Goal: Task Accomplishment & Management: Manage account settings

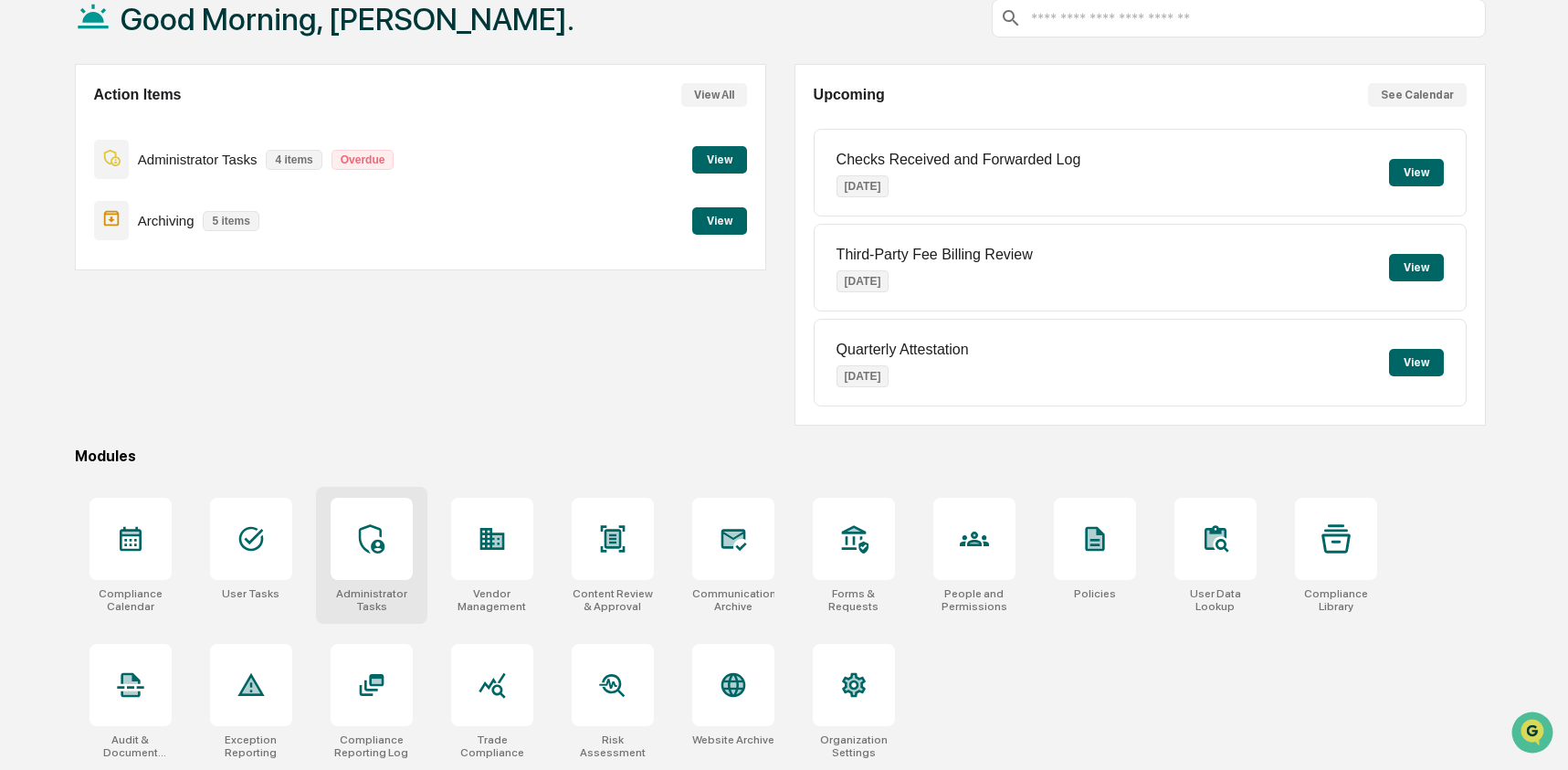
scroll to position [117, 0]
click at [621, 535] on icon at bounding box center [613, 539] width 30 height 30
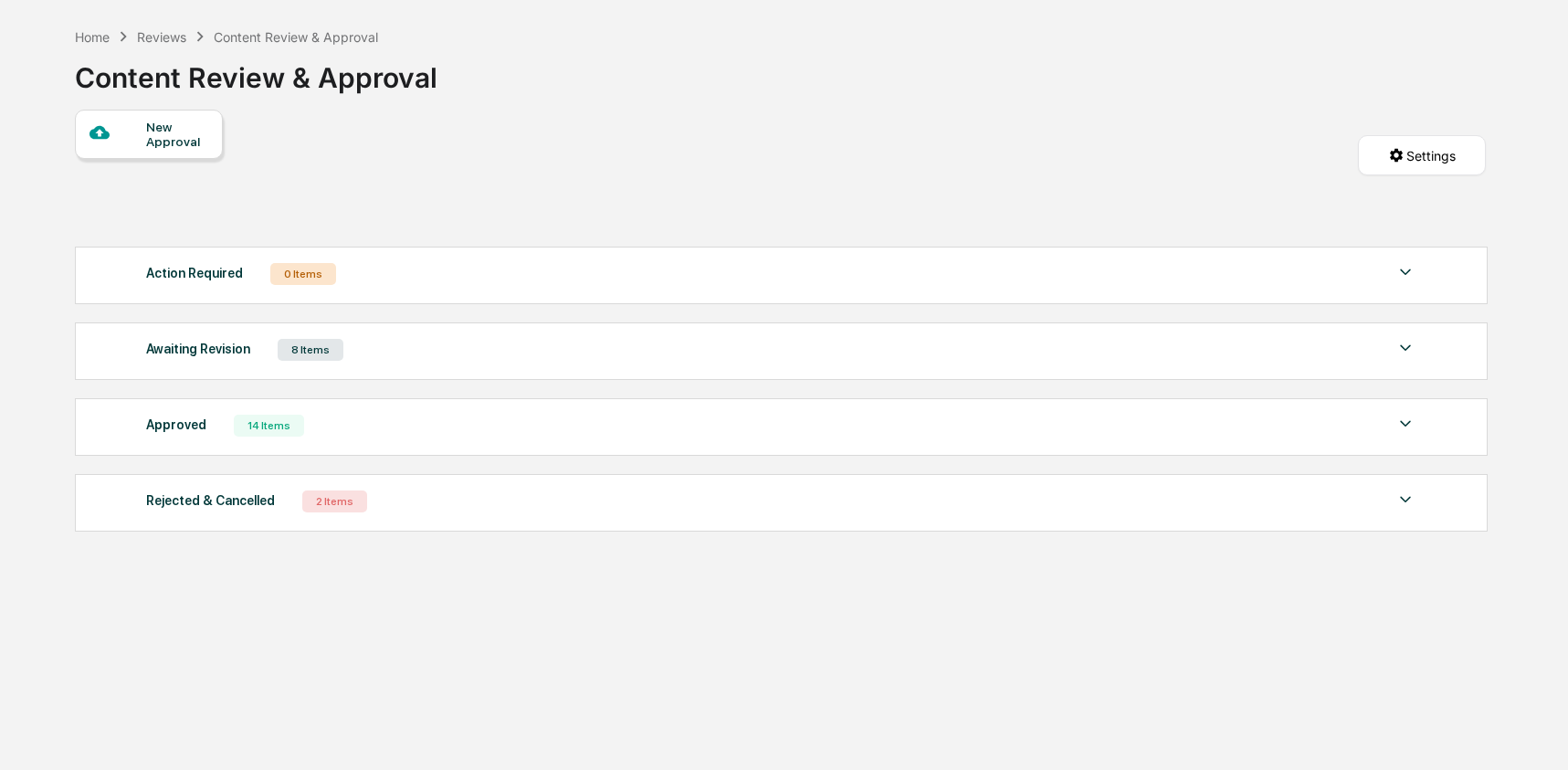
scroll to position [87, 0]
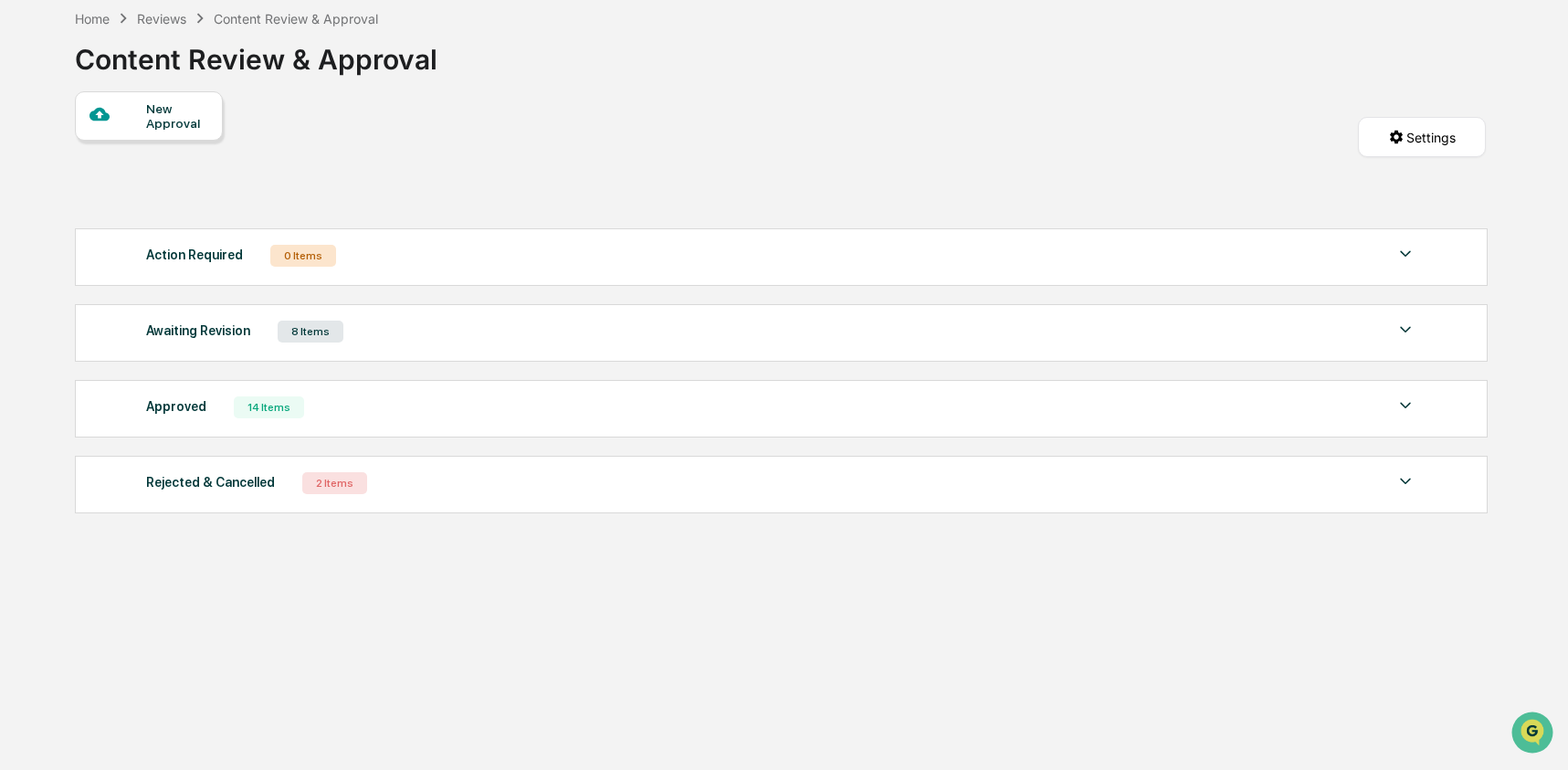
click at [419, 333] on div "Awaiting Revision 8 Items" at bounding box center [781, 331] width 1270 height 26
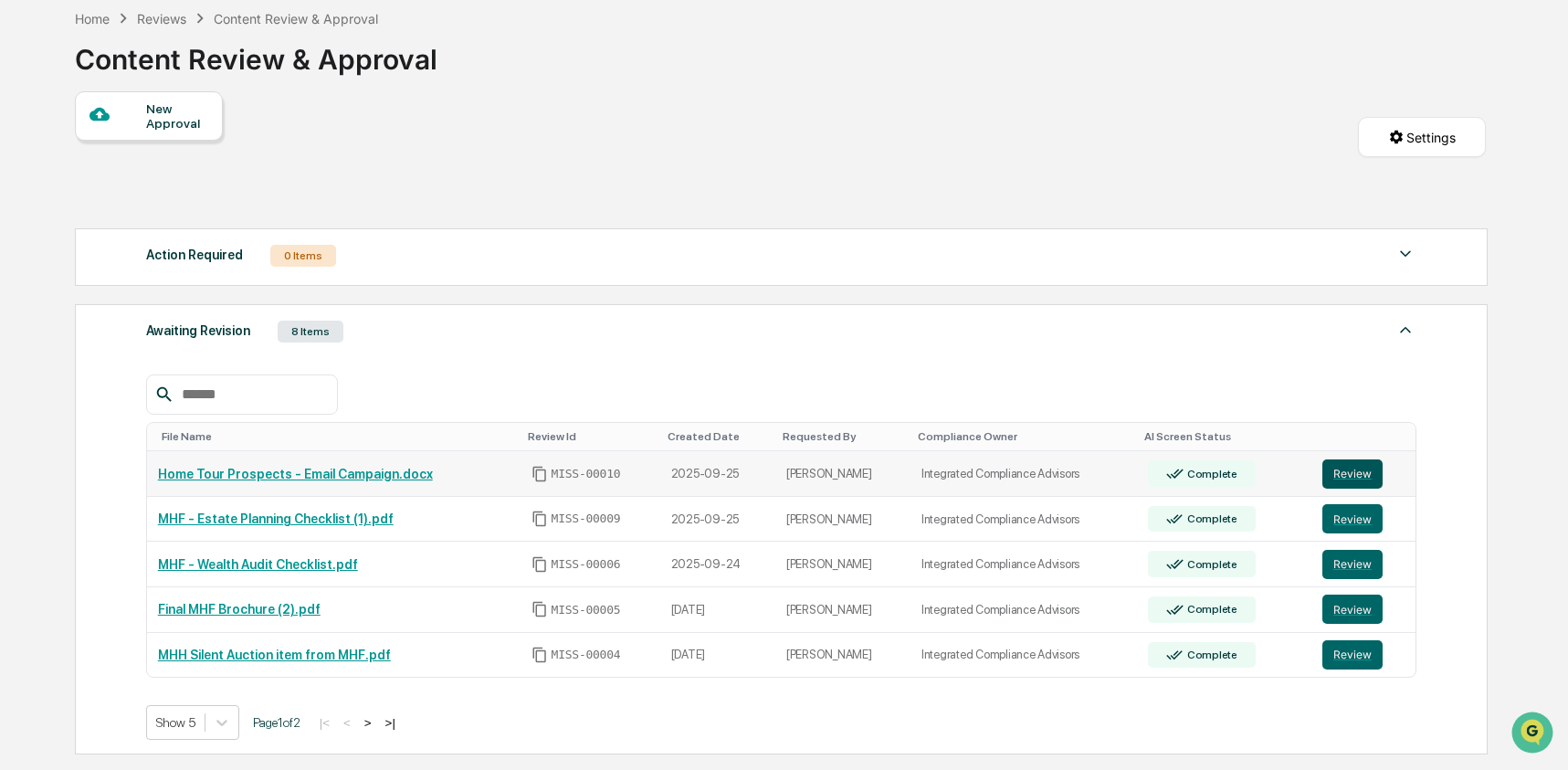
click at [1379, 481] on button "Review" at bounding box center [1352, 474] width 60 height 30
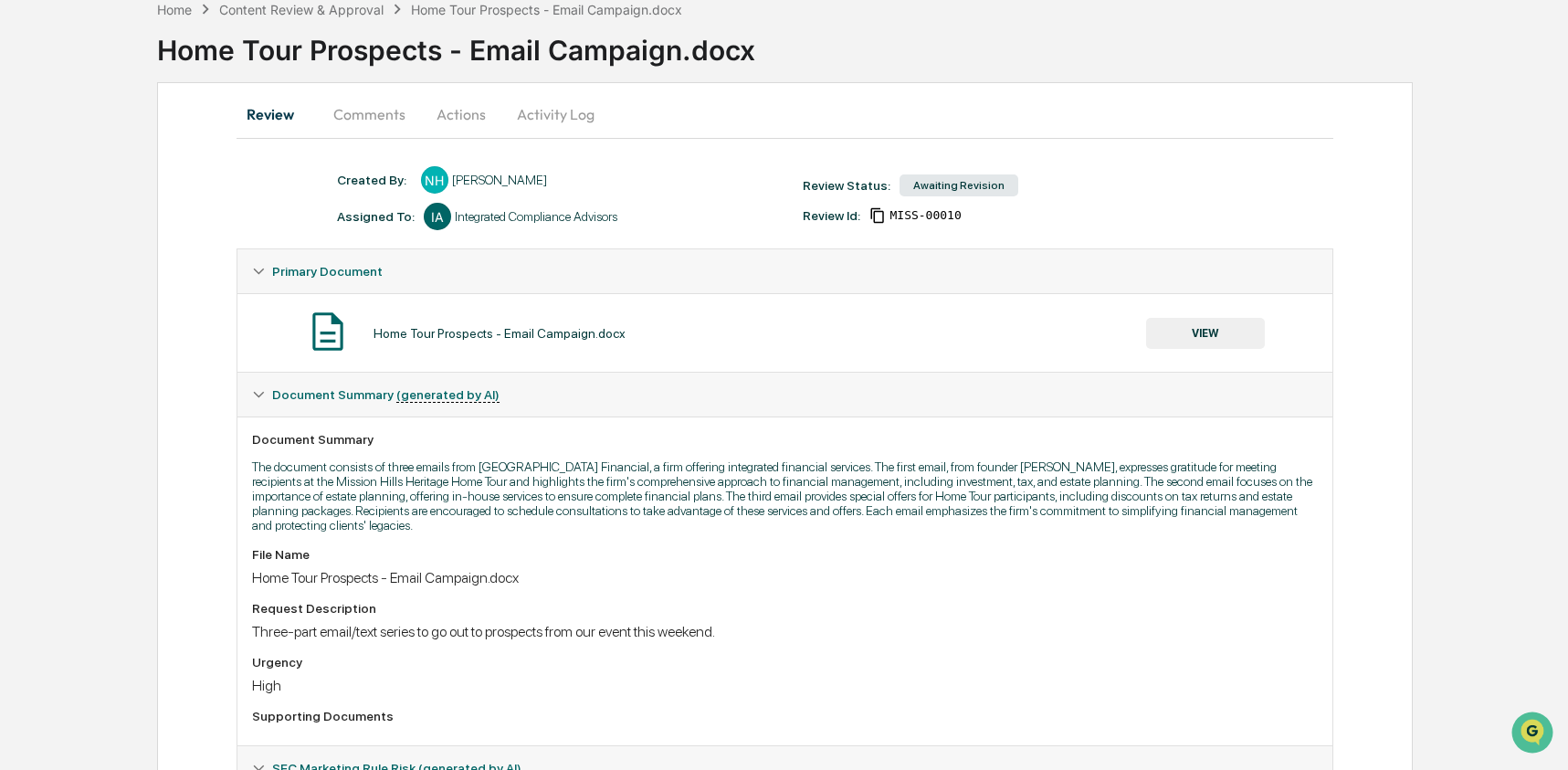
click at [372, 105] on button "Comments" at bounding box center [369, 114] width 102 height 43
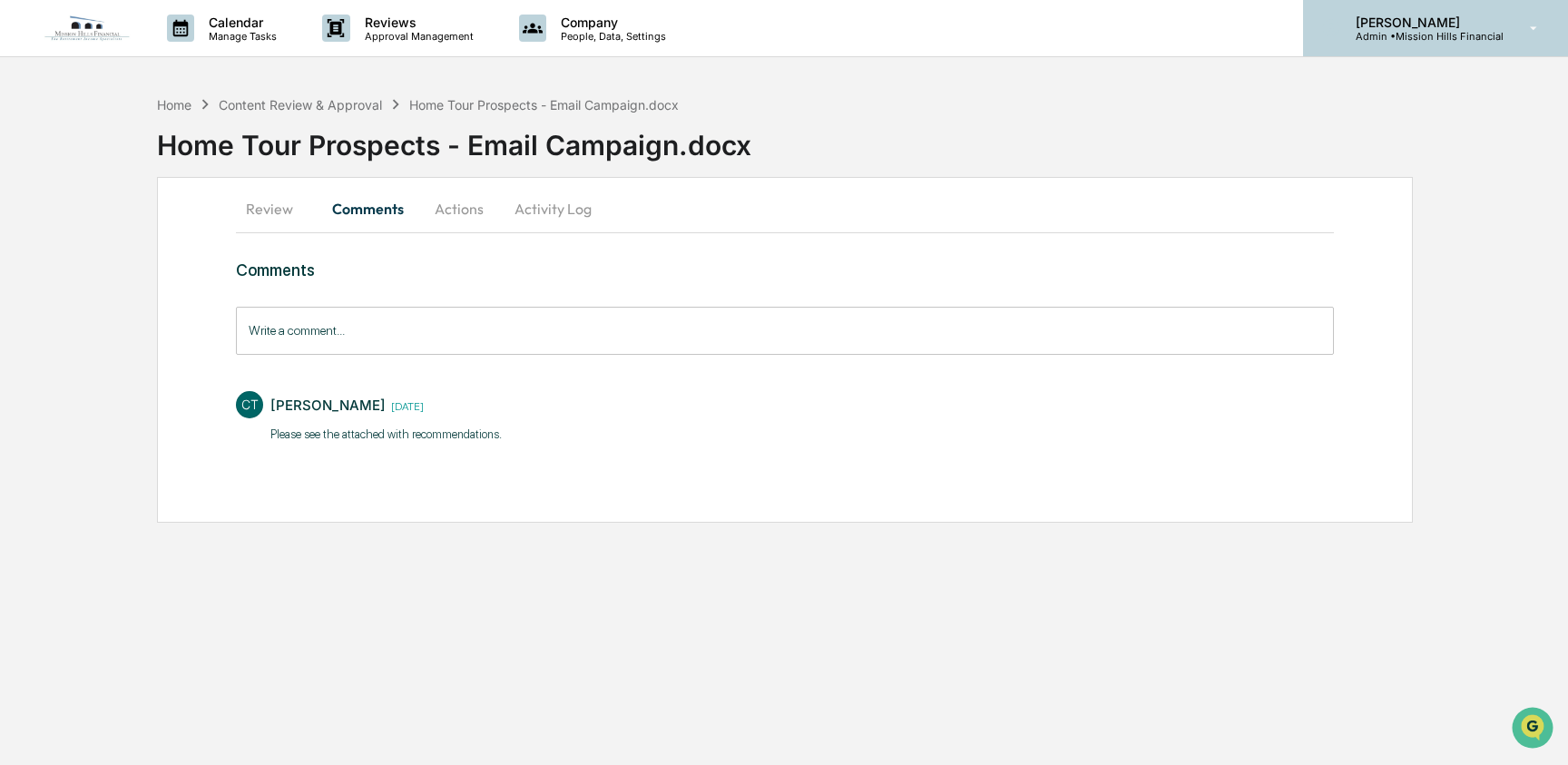
click at [1405, 21] on p "[PERSON_NAME]" at bounding box center [1423, 23] width 163 height 16
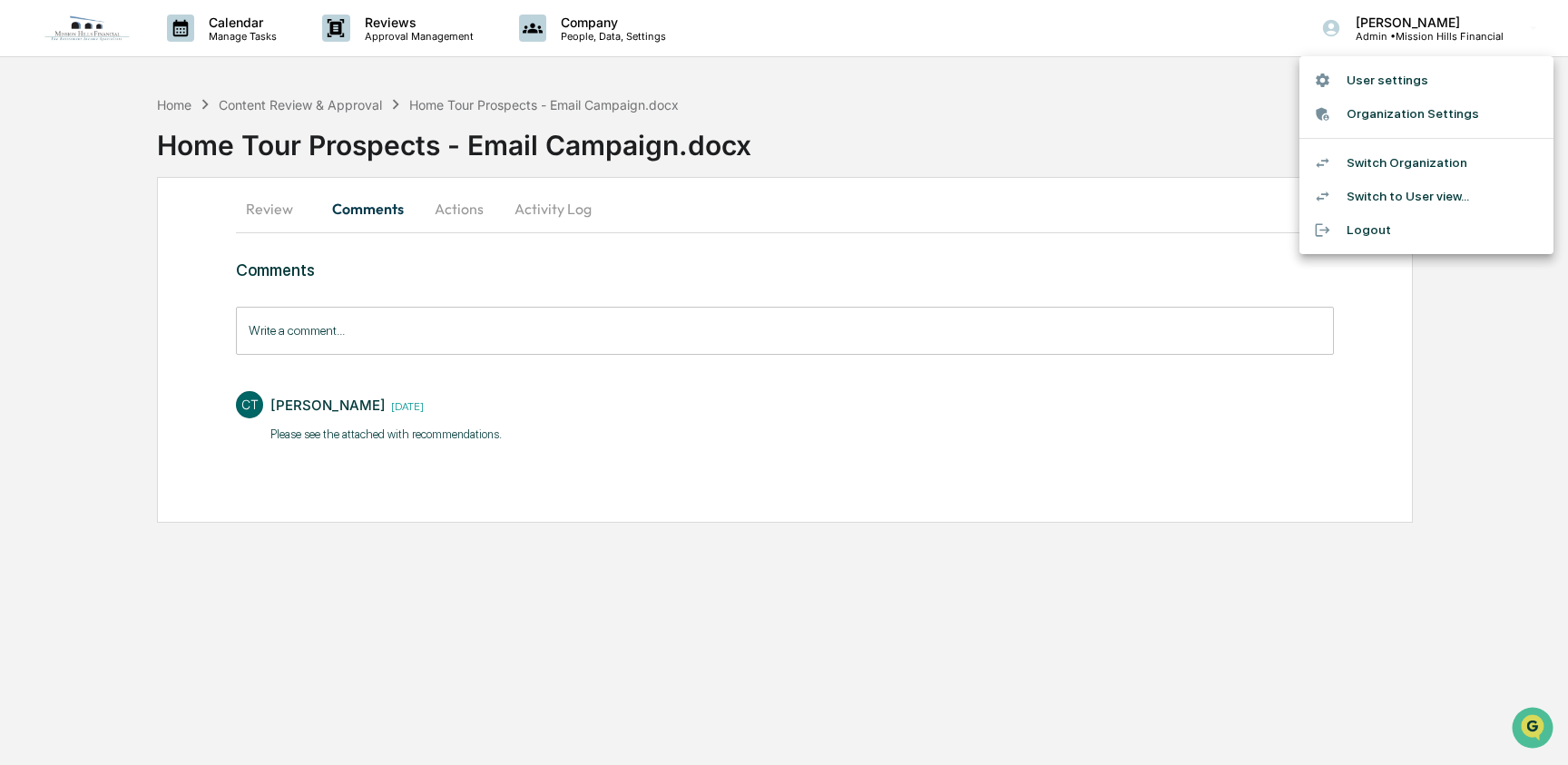
click at [1390, 109] on li "Organization Settings" at bounding box center [1426, 114] width 254 height 33
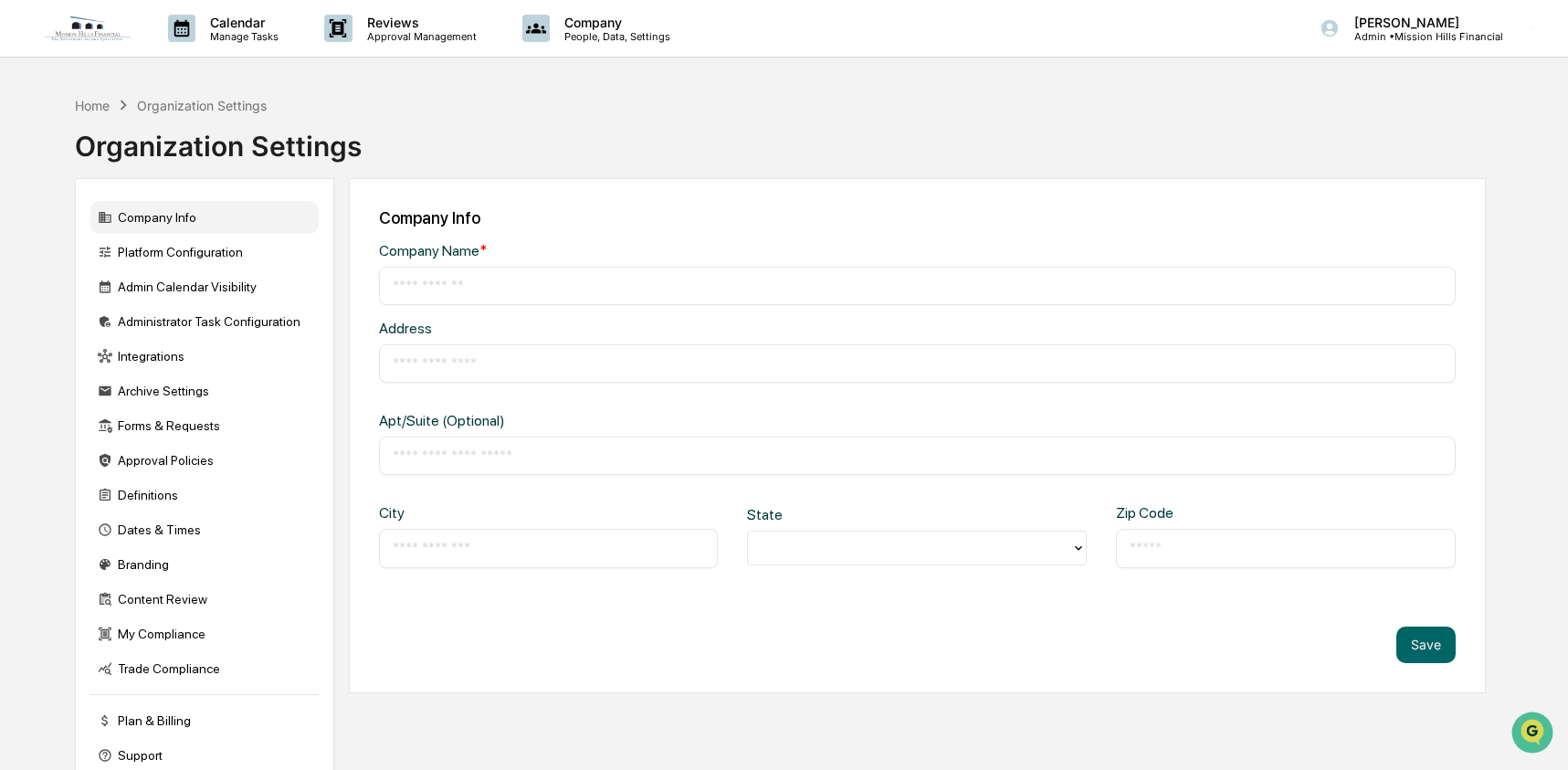
type input "**********"
type input "*********"
type input "*****"
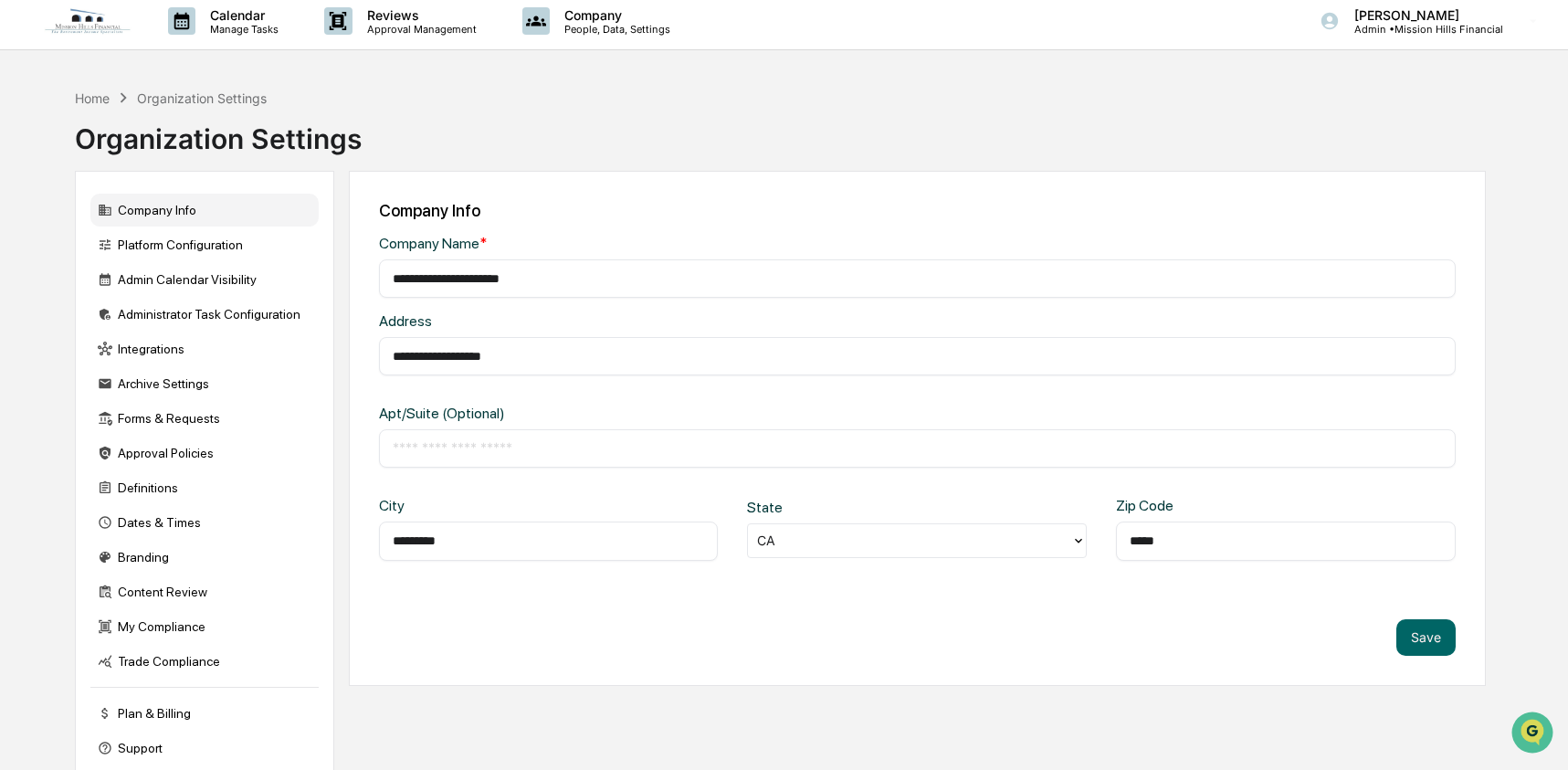
scroll to position [9, 0]
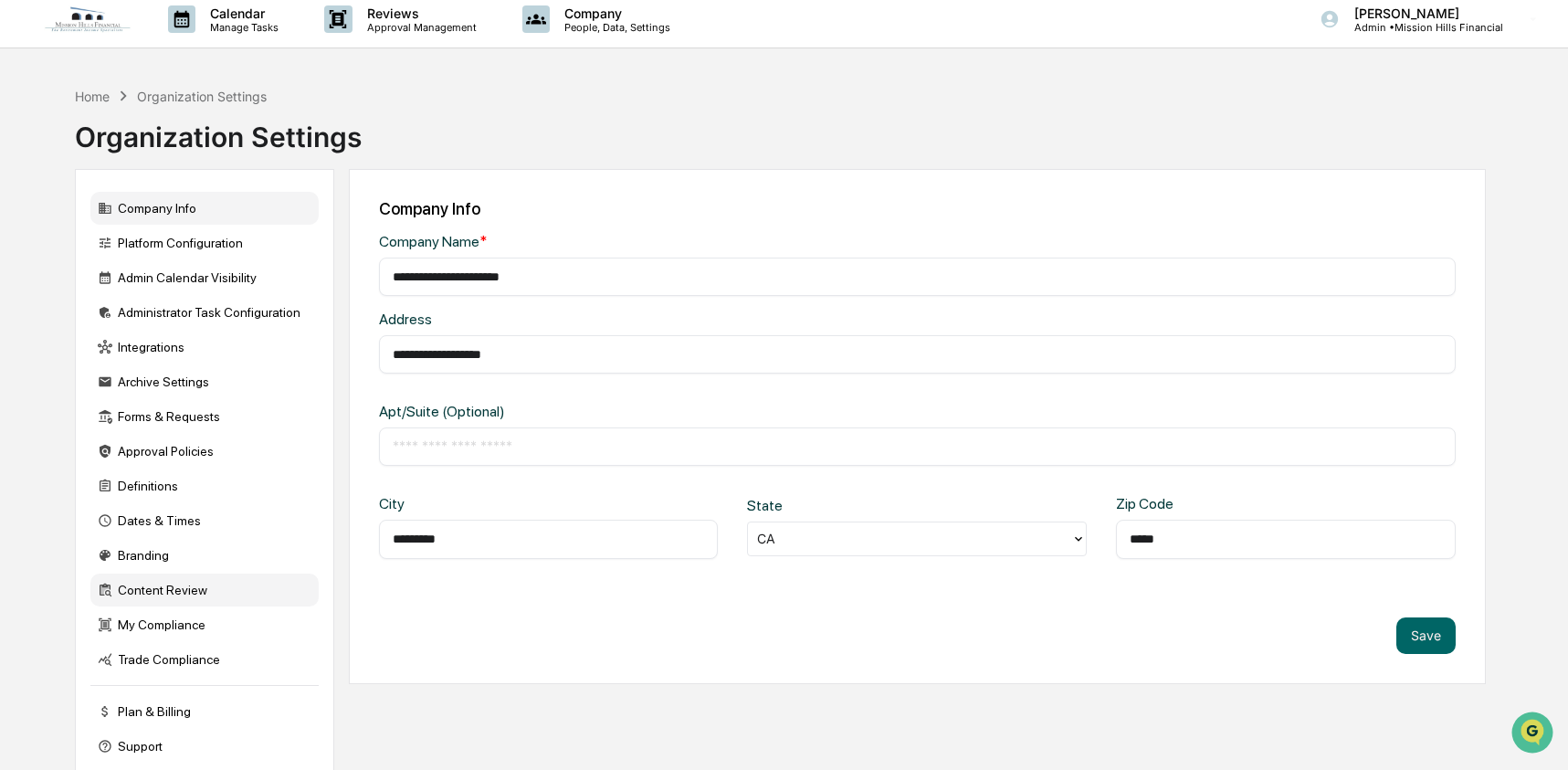
click at [172, 606] on div "Content Review" at bounding box center [204, 590] width 228 height 33
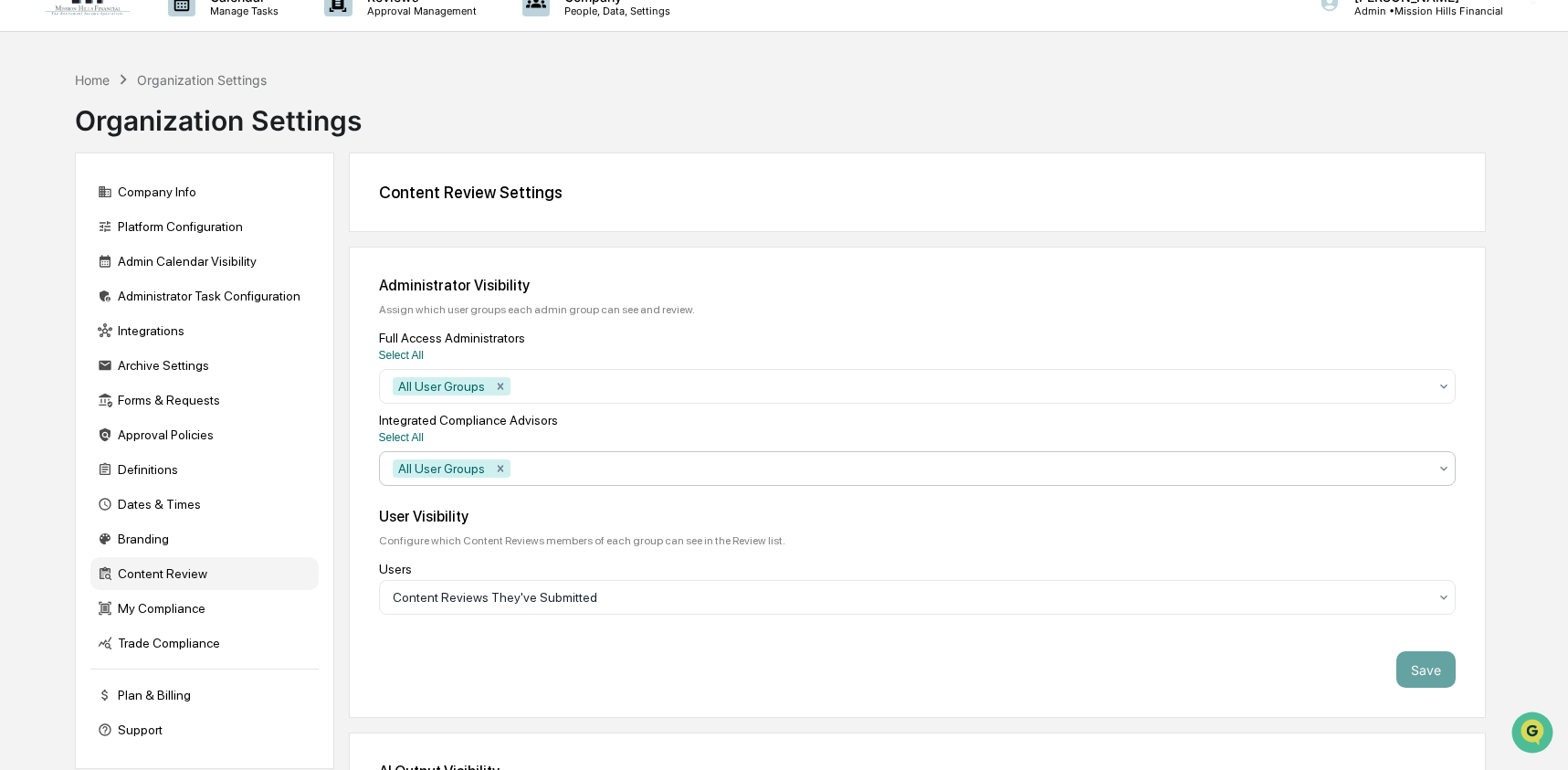
scroll to position [22, 0]
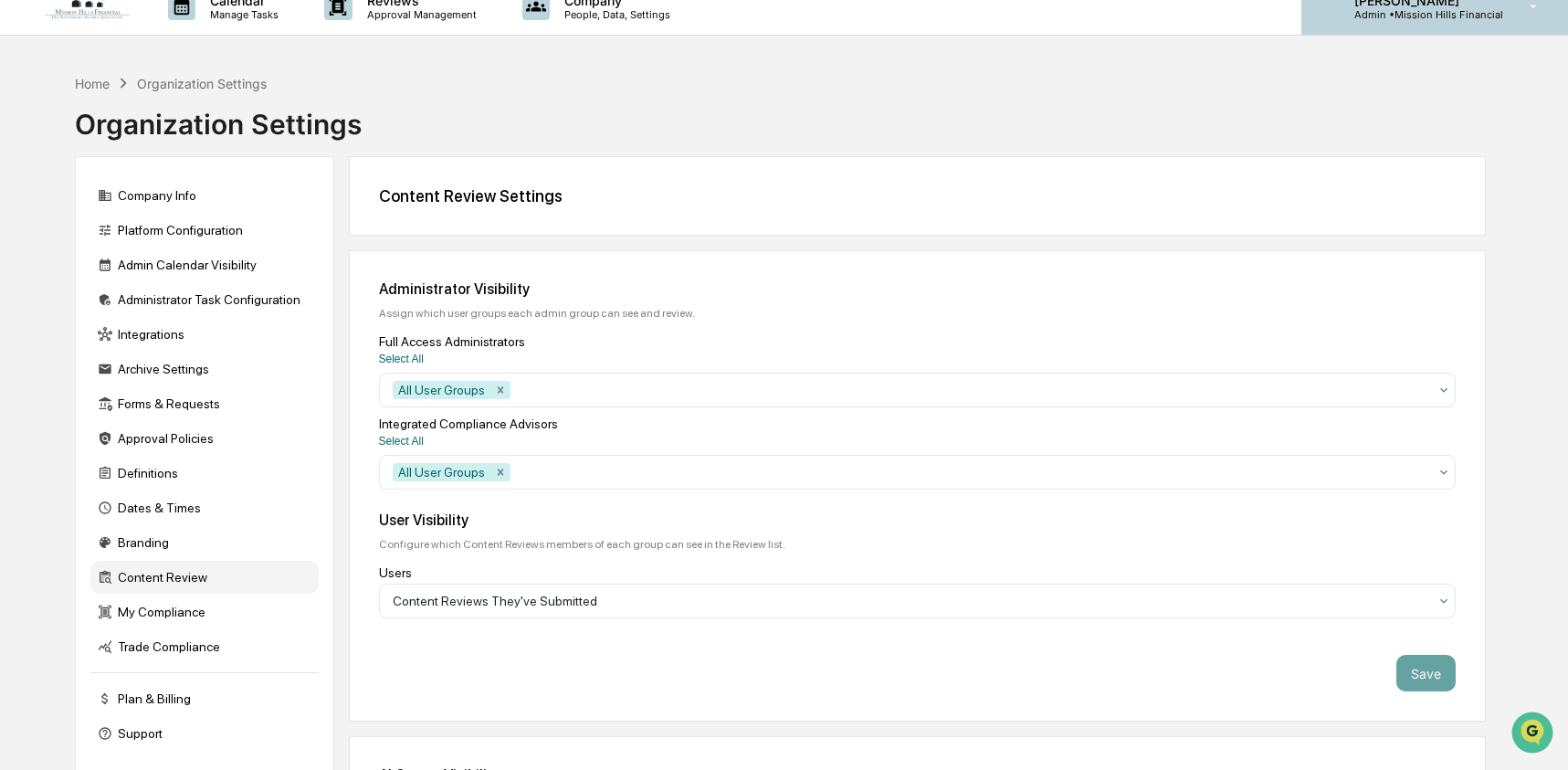
click at [1376, 19] on p "Admin • Mission Hills Financial" at bounding box center [1421, 14] width 164 height 13
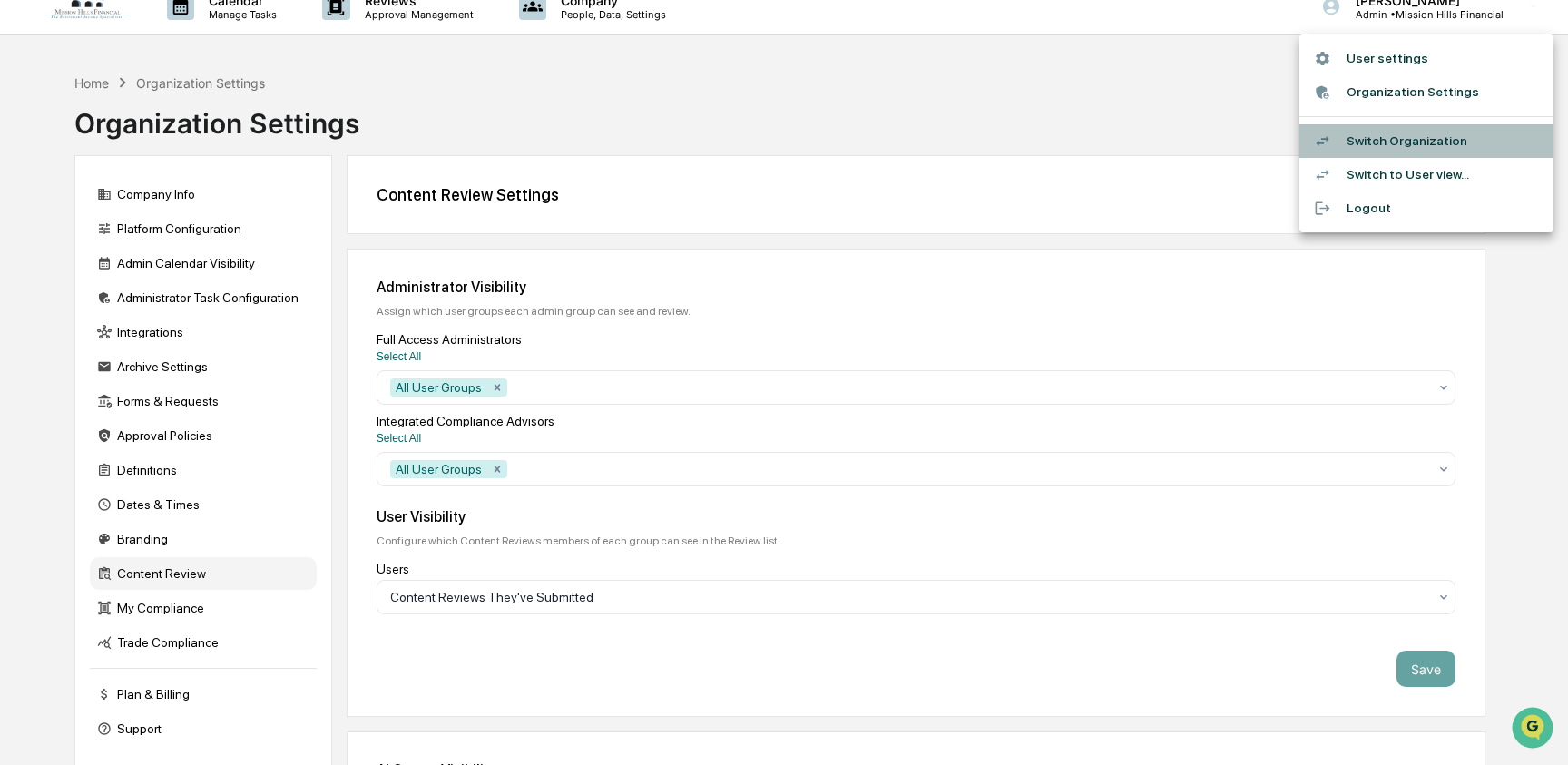
click at [1391, 141] on li "Switch Organization" at bounding box center [1426, 141] width 254 height 33
